Goal: Task Accomplishment & Management: Manage account settings

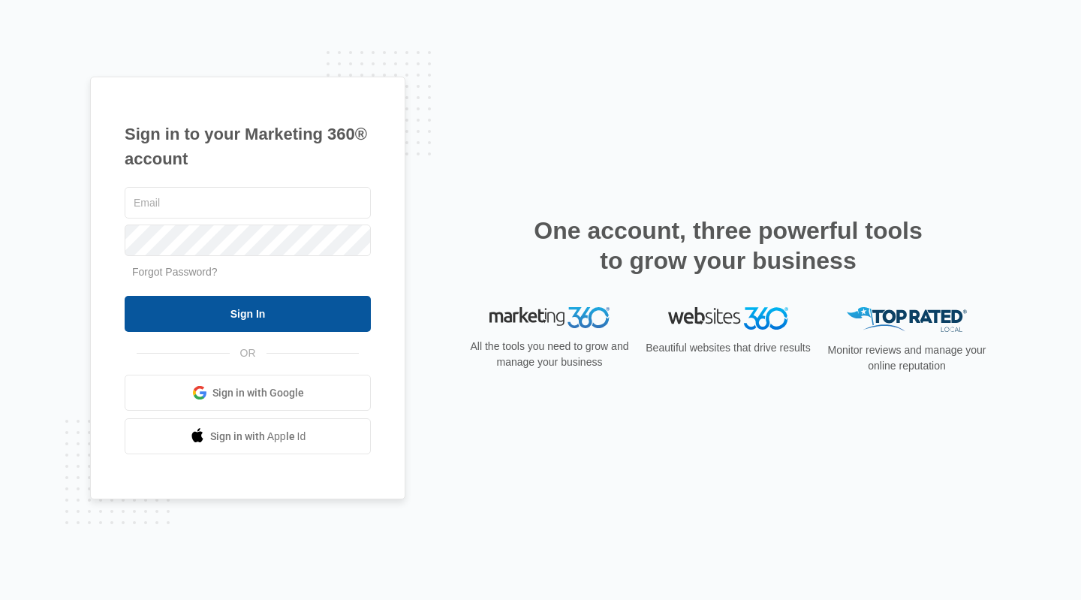
type input "[PERSON_NAME][EMAIL_ADDRESS][DOMAIN_NAME]"
click at [228, 312] on input "Sign In" at bounding box center [248, 314] width 246 height 36
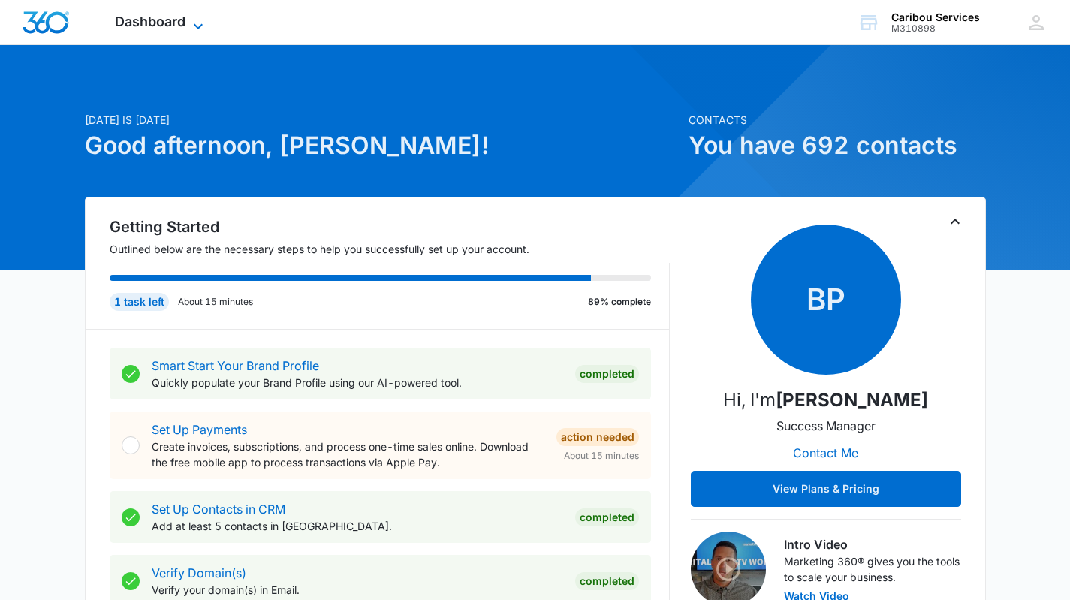
click at [153, 28] on span "Dashboard" at bounding box center [150, 22] width 71 height 16
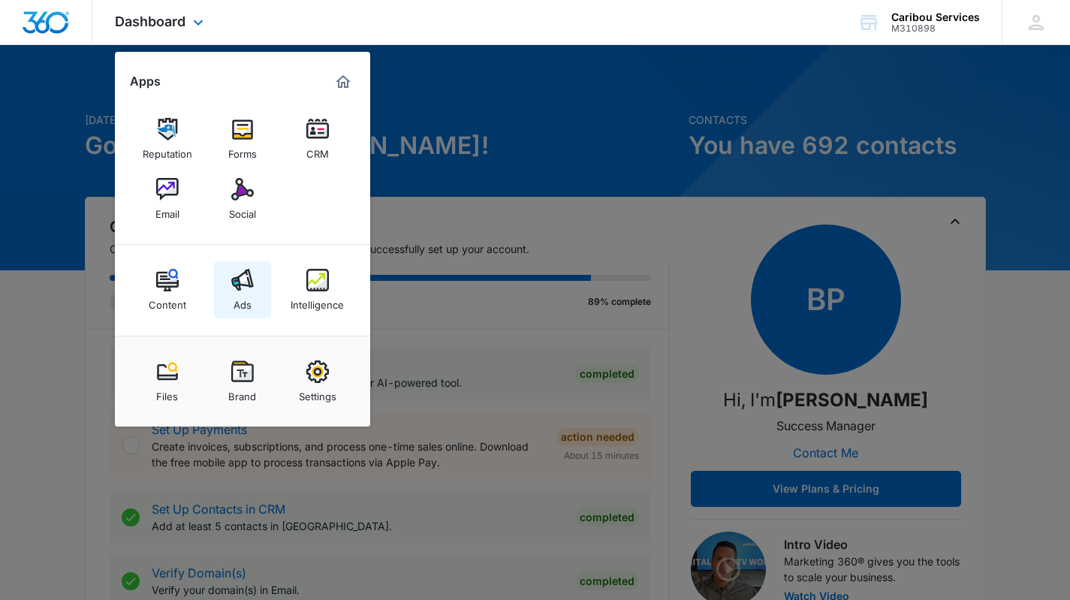
click at [246, 284] on img at bounding box center [242, 280] width 23 height 23
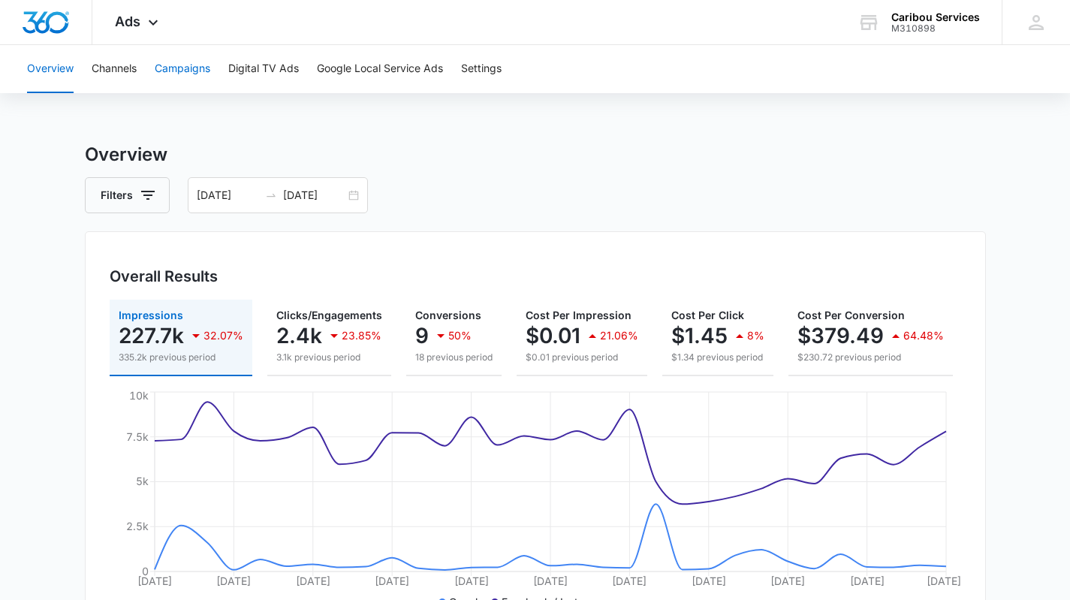
click at [176, 71] on button "Campaigns" at bounding box center [183, 69] width 56 height 48
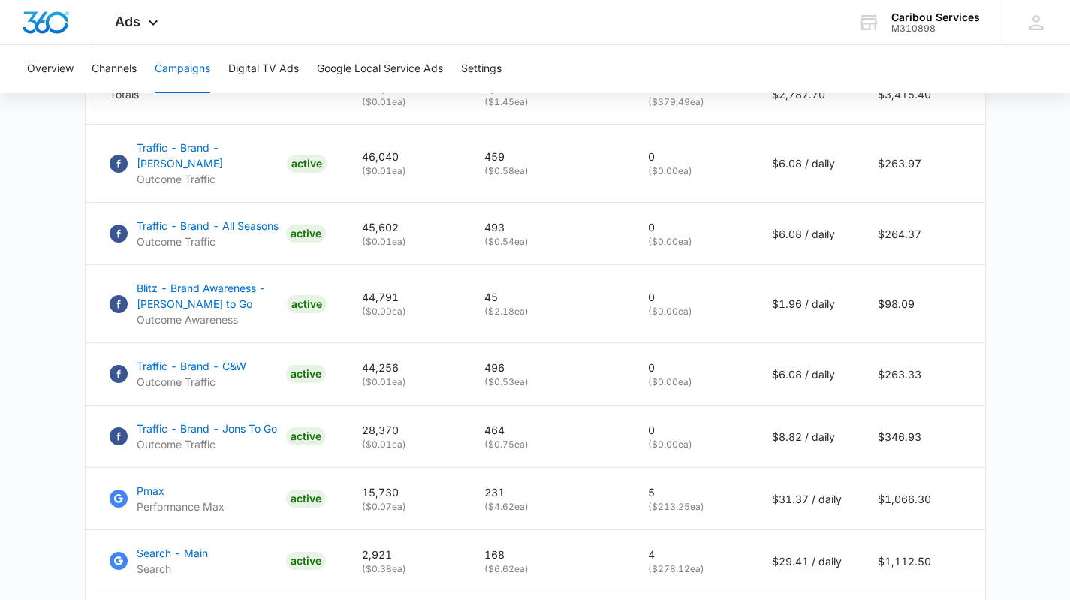
scroll to position [737, 0]
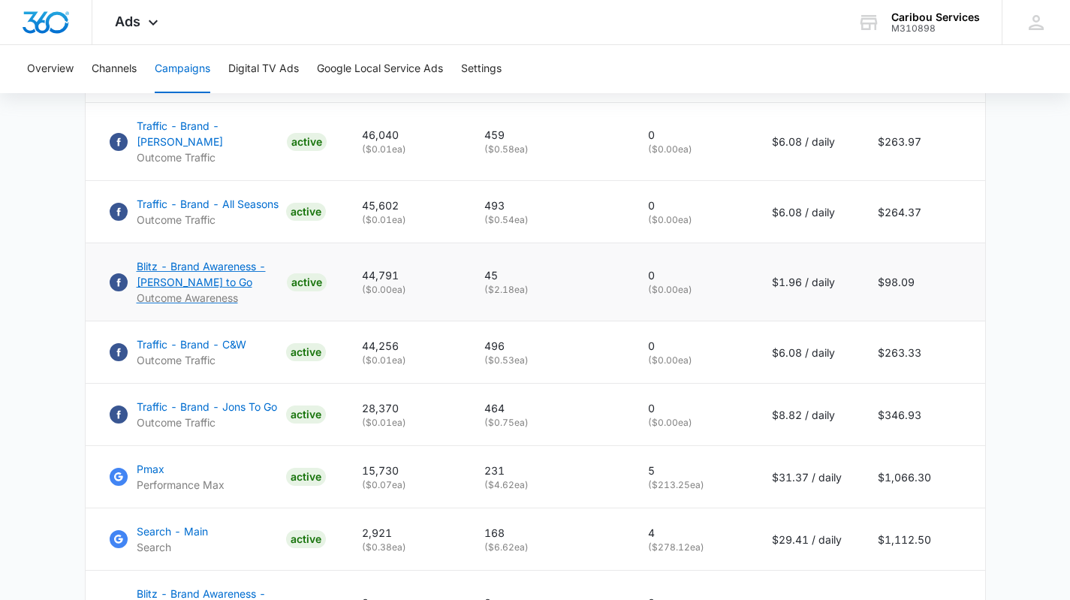
click at [177, 276] on p "Blitz - Brand Awareness - Jons to Go" at bounding box center [209, 274] width 144 height 32
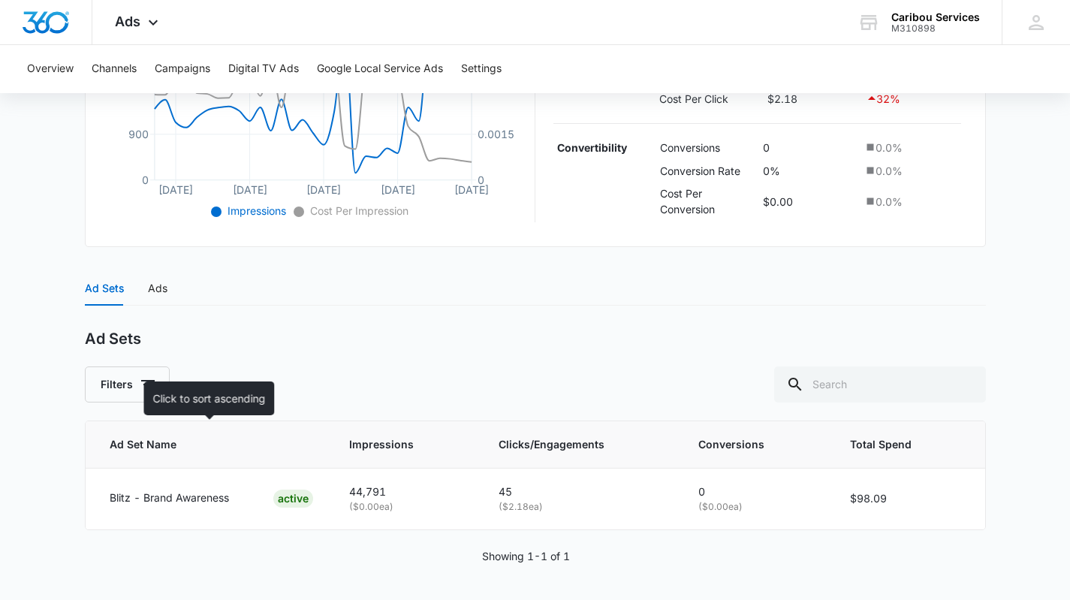
scroll to position [440, 0]
click at [155, 288] on div "Ads" at bounding box center [158, 287] width 20 height 17
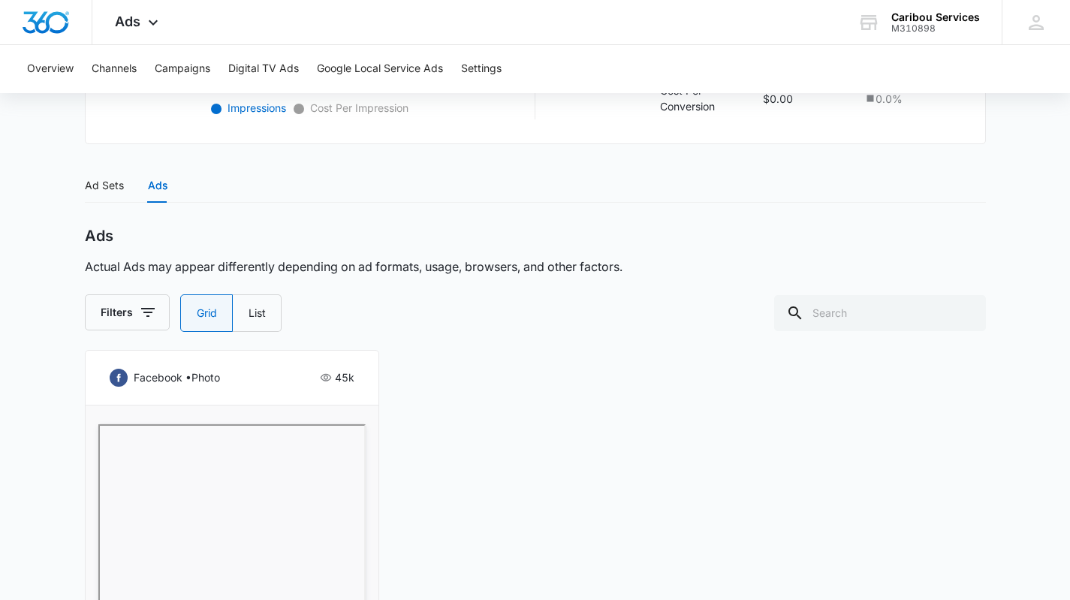
scroll to position [583, 0]
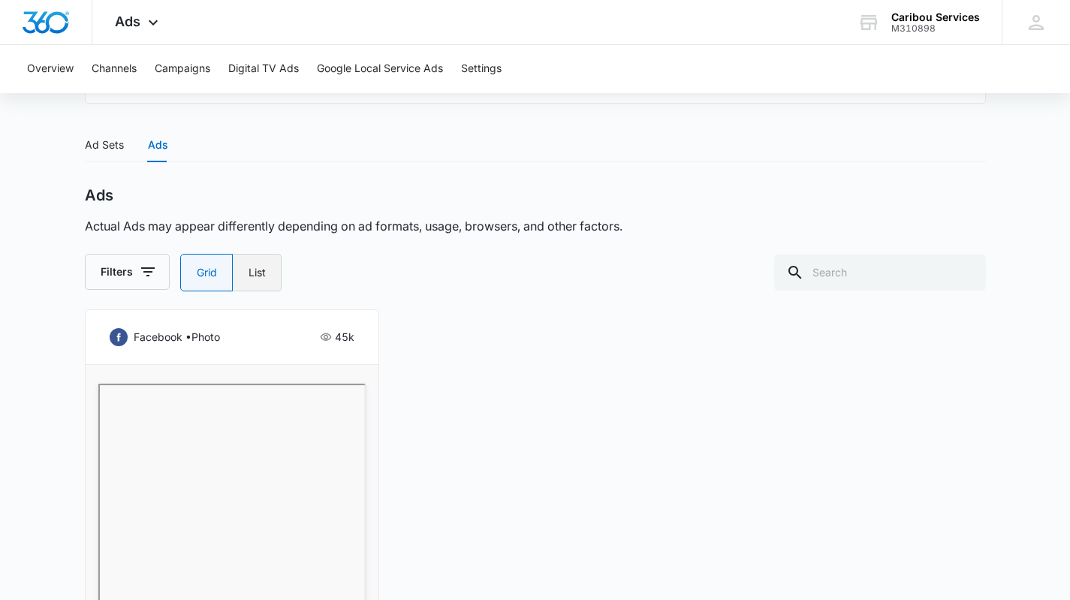
click at [261, 270] on label "List" at bounding box center [257, 273] width 49 height 38
click at [249, 273] on input "List" at bounding box center [248, 273] width 1 height 1
radio input "false"
radio input "true"
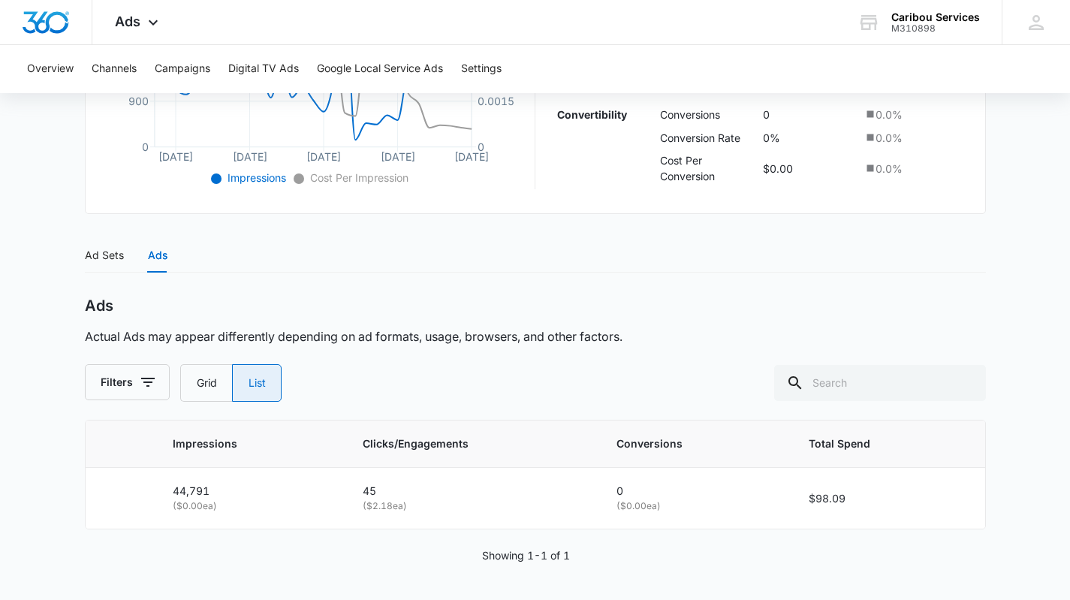
scroll to position [472, 0]
click at [202, 386] on label "Grid" at bounding box center [206, 383] width 52 height 38
click at [197, 384] on input "Grid" at bounding box center [196, 383] width 1 height 1
radio input "true"
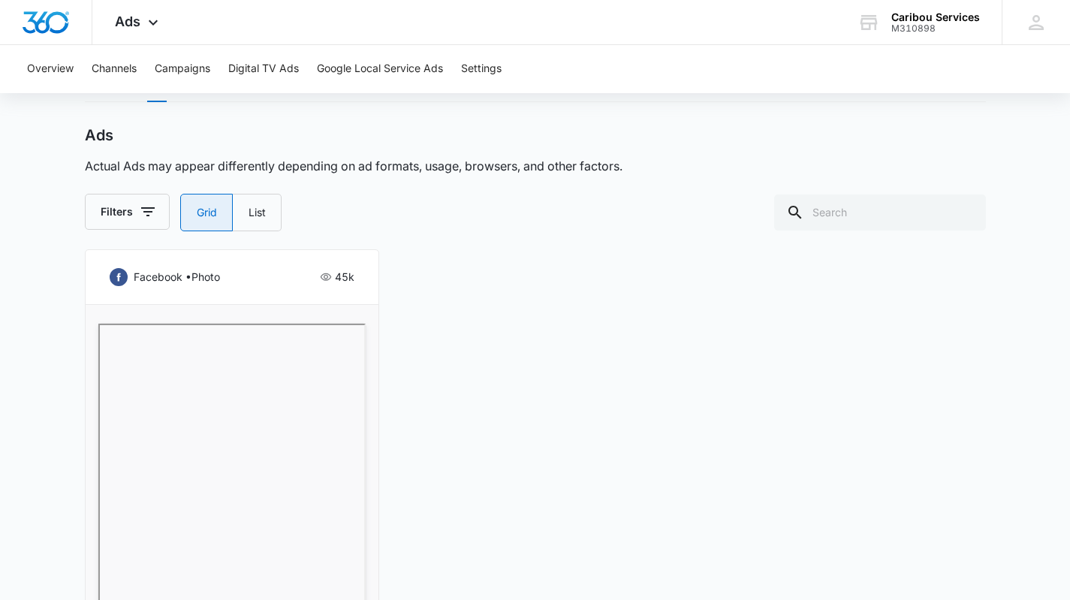
scroll to position [659, 0]
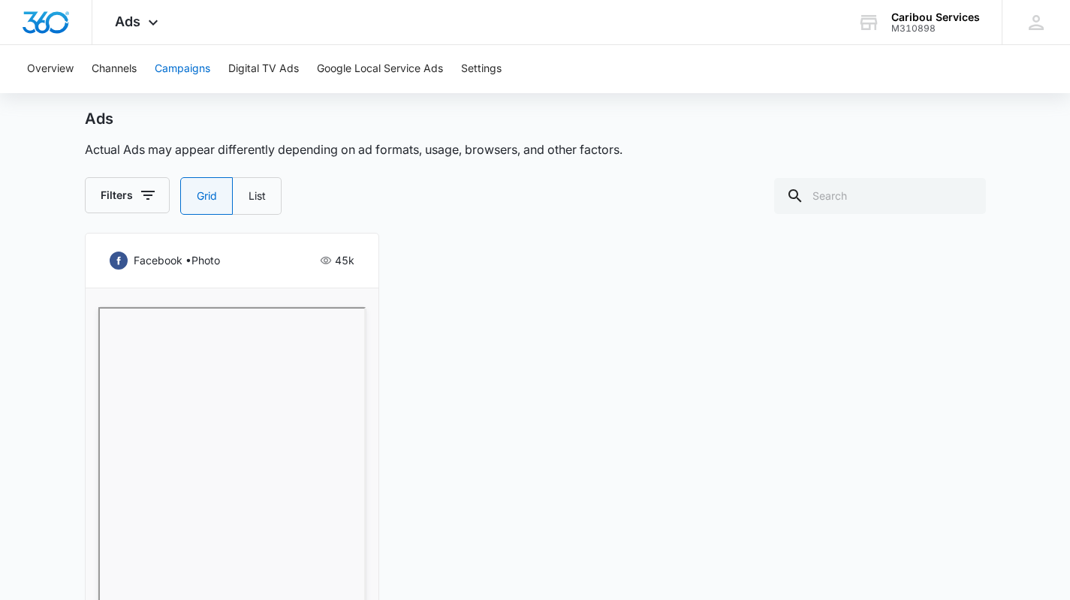
click at [187, 69] on button "Campaigns" at bounding box center [183, 69] width 56 height 48
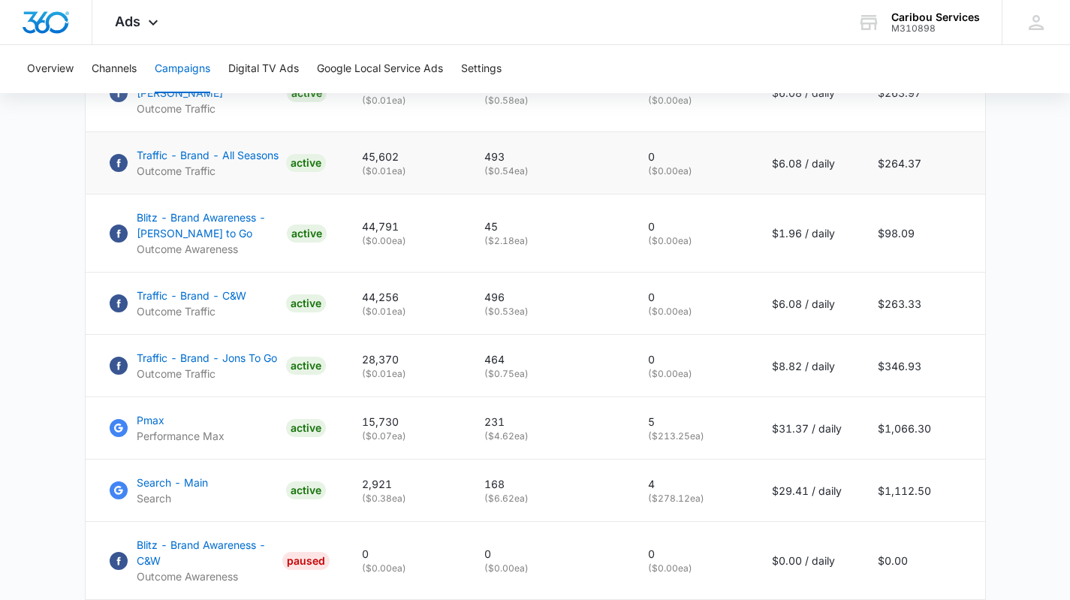
scroll to position [802, 0]
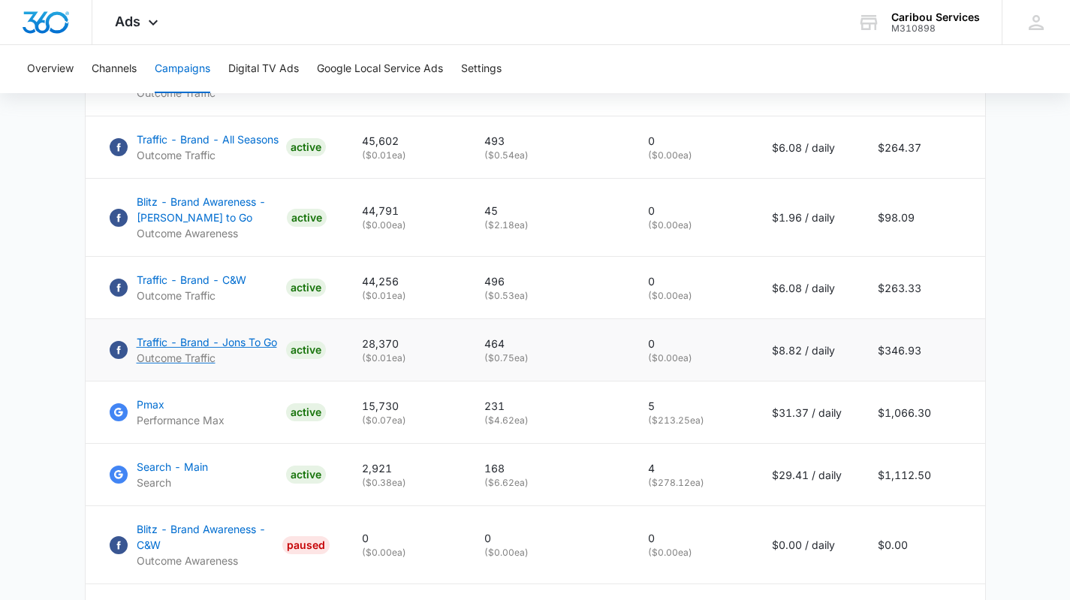
click at [195, 337] on p "Traffic - Brand - Jons To Go" at bounding box center [207, 342] width 140 height 16
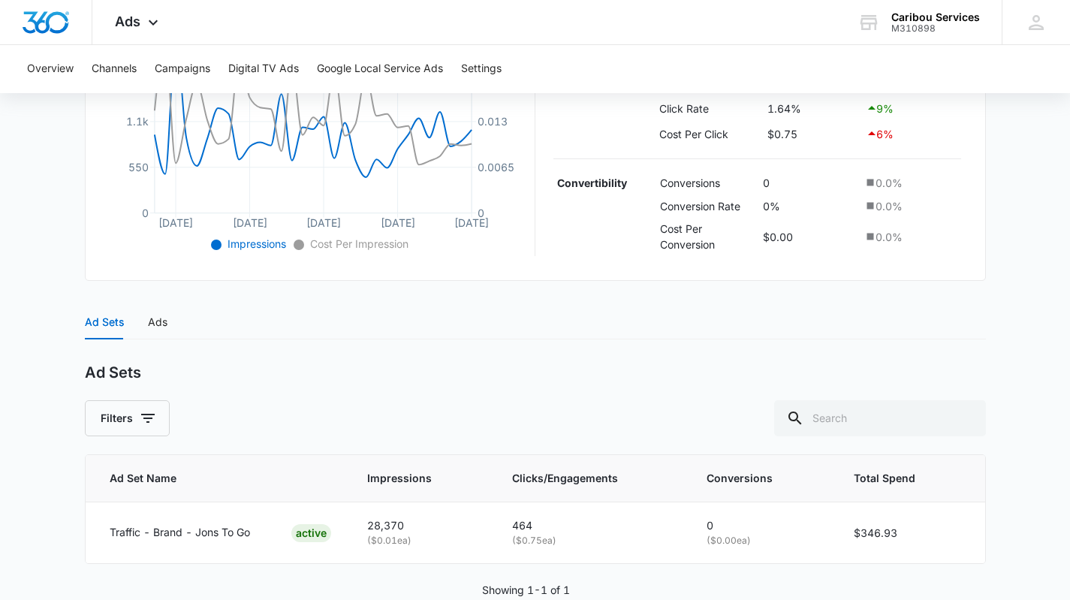
scroll to position [441, 0]
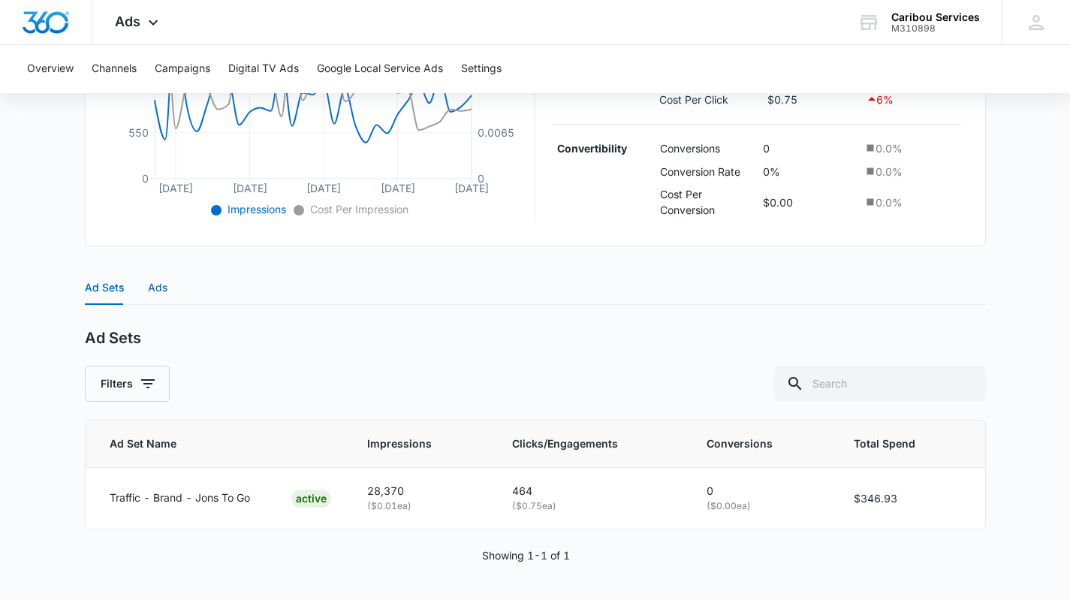
click at [158, 286] on div "Ads" at bounding box center [158, 287] width 20 height 17
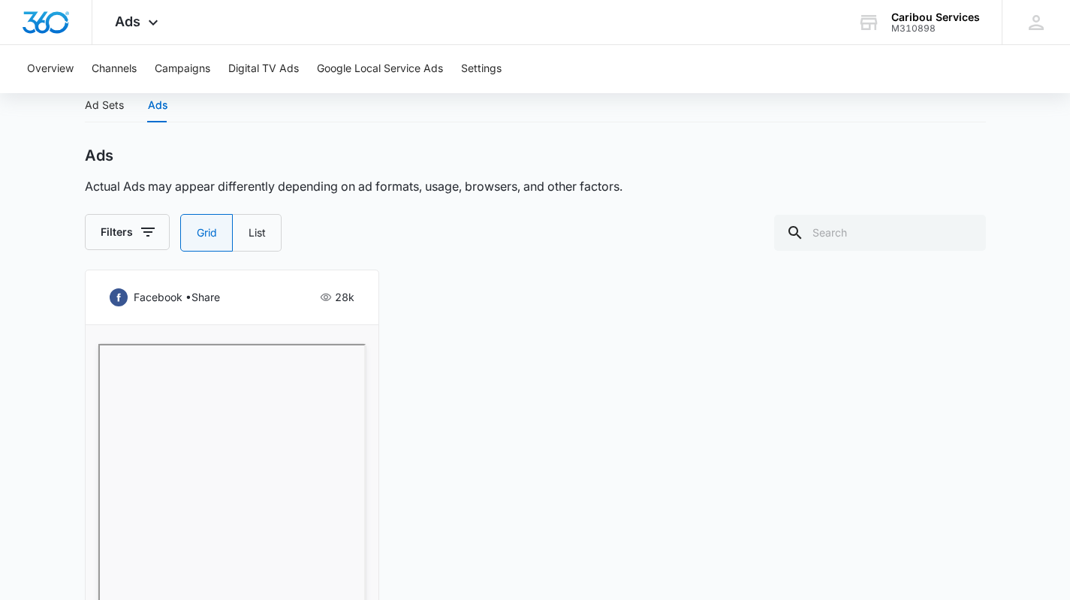
scroll to position [782, 0]
